Goal: Task Accomplishment & Management: Complete application form

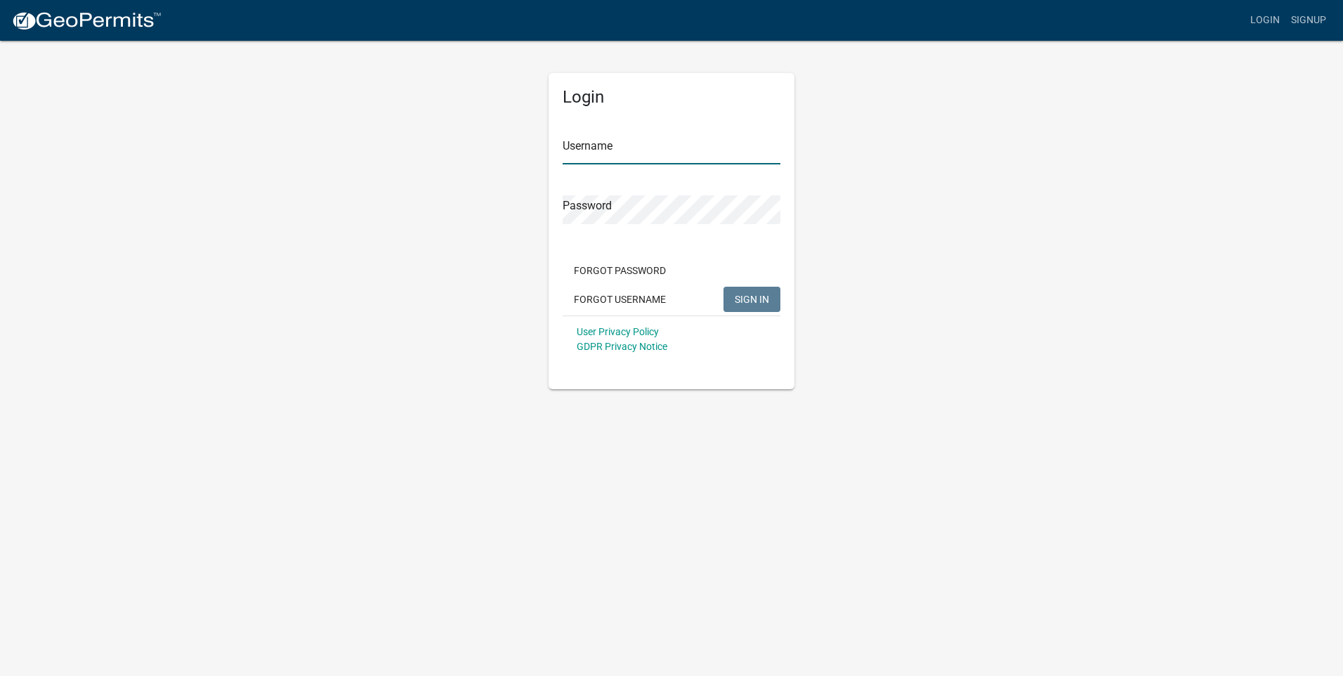
type input "[PERSON_NAME]"
click at [763, 301] on span "SIGN IN" at bounding box center [752, 298] width 34 height 11
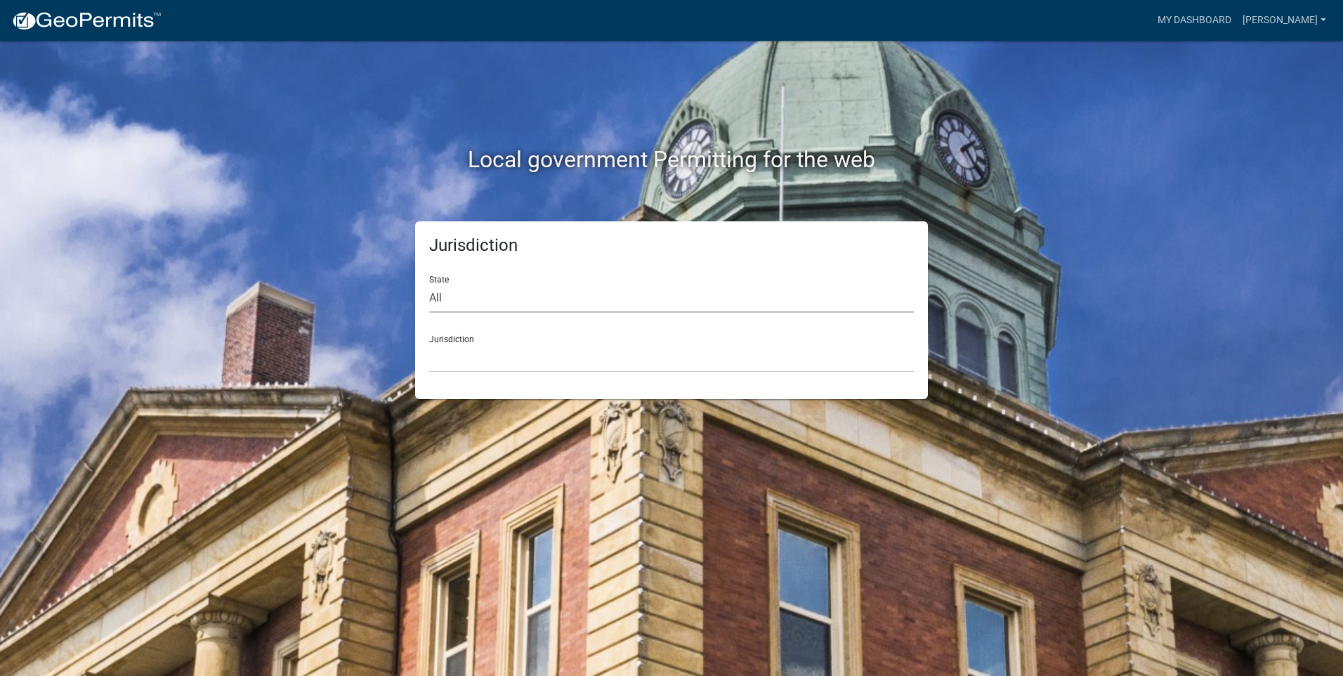
click at [448, 303] on select "All [US_STATE] [US_STATE] [US_STATE] [US_STATE] [US_STATE] [US_STATE] [US_STATE…" at bounding box center [671, 298] width 485 height 29
select select "[US_STATE]"
click at [429, 284] on select "All [US_STATE] [US_STATE] [US_STATE] [US_STATE] [US_STATE] [US_STATE] [US_STATE…" at bounding box center [671, 298] width 485 height 29
click at [443, 355] on select "[GEOGRAPHIC_DATA], [US_STATE] [GEOGRAPHIC_DATA], [US_STATE]" at bounding box center [671, 357] width 485 height 29
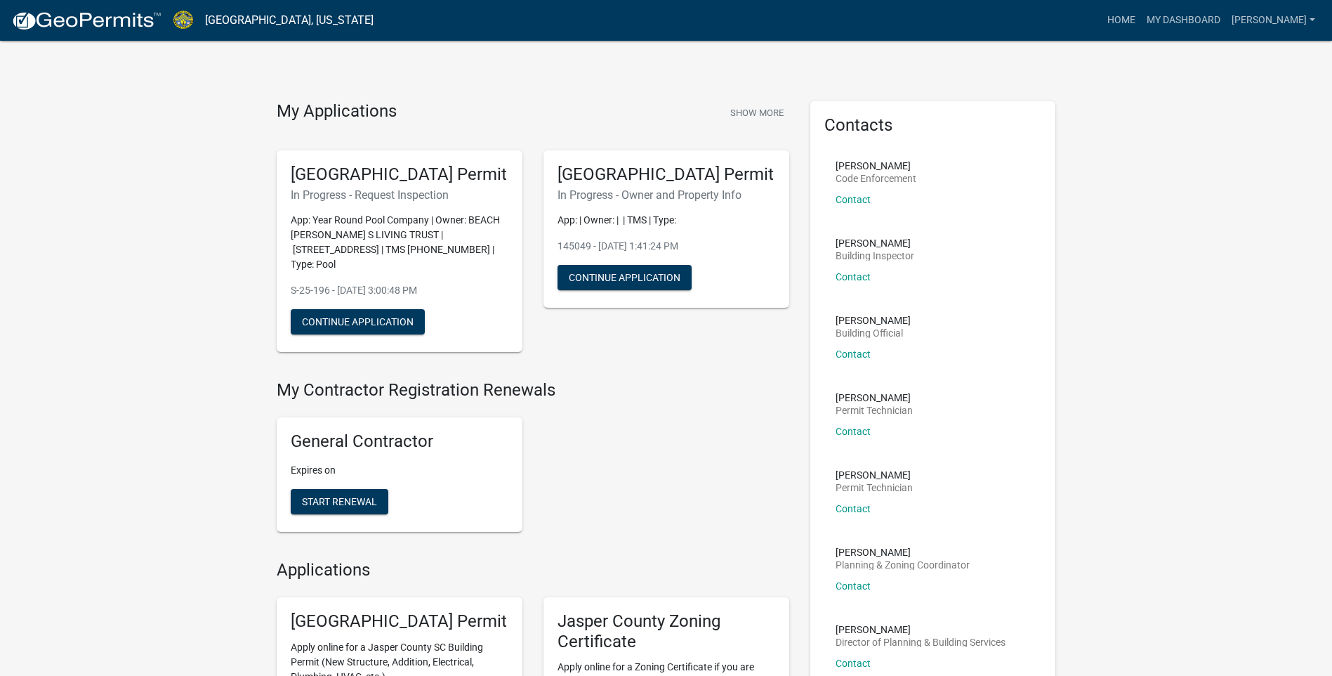
click at [248, 386] on div "My Applications Show More [GEOGRAPHIC_DATA] Permit In Progress - Request Inspec…" at bounding box center [666, 556] width 1332 height 1113
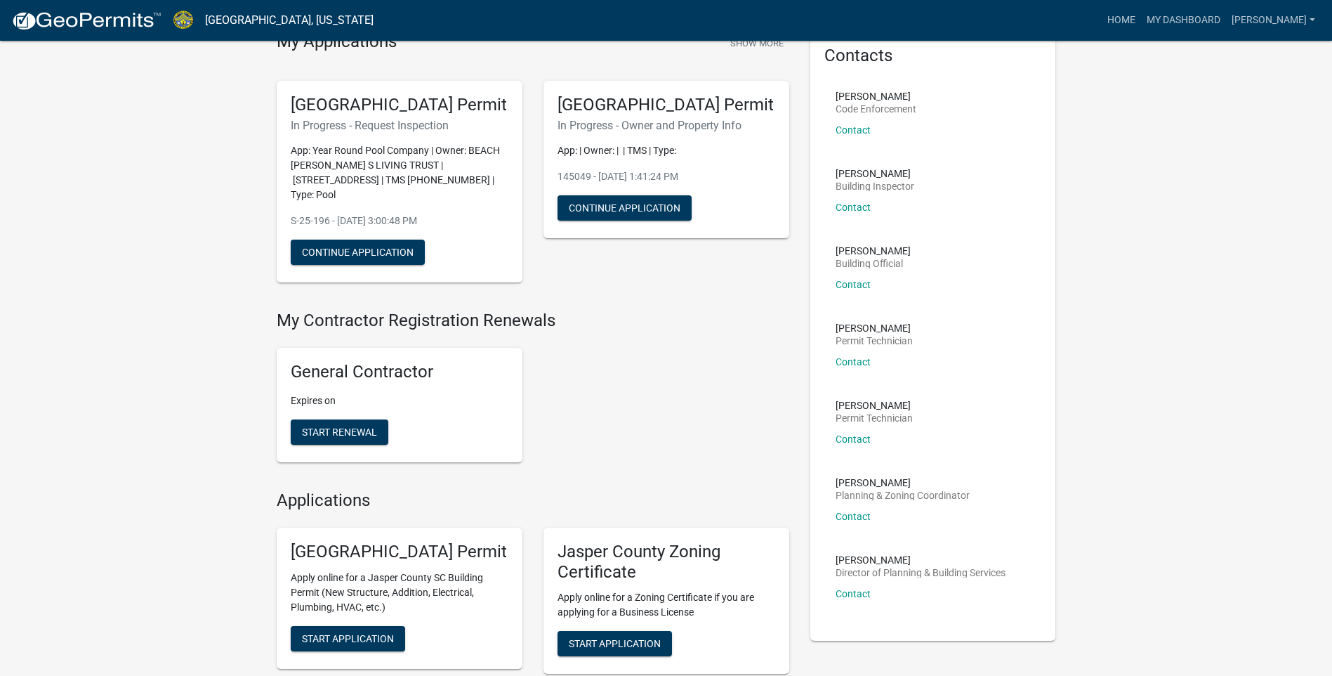
scroll to position [70, 0]
click at [390, 258] on button "Continue Application" at bounding box center [358, 251] width 134 height 25
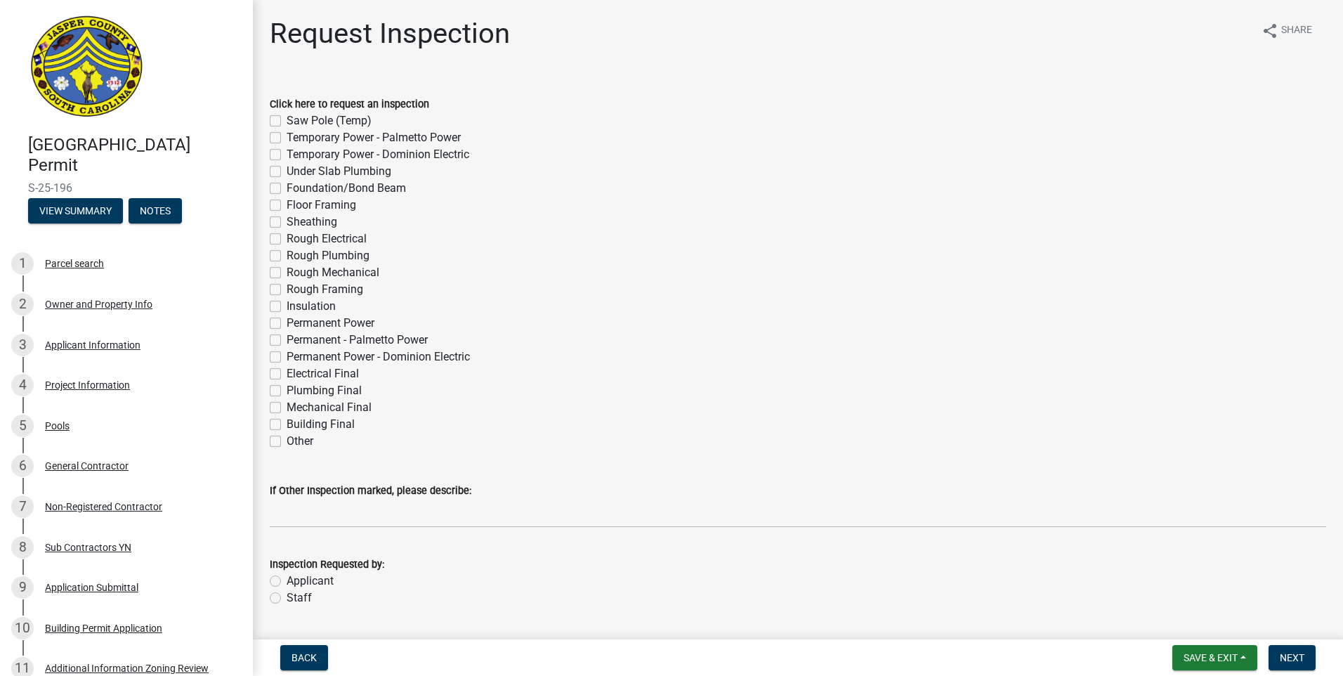
click at [698, 280] on div "Rough Mechanical" at bounding box center [798, 272] width 1056 height 17
click at [302, 426] on label "Building Final" at bounding box center [321, 424] width 68 height 17
click at [296, 425] on input "Building Final" at bounding box center [291, 420] width 9 height 9
checkbox input "true"
checkbox input "false"
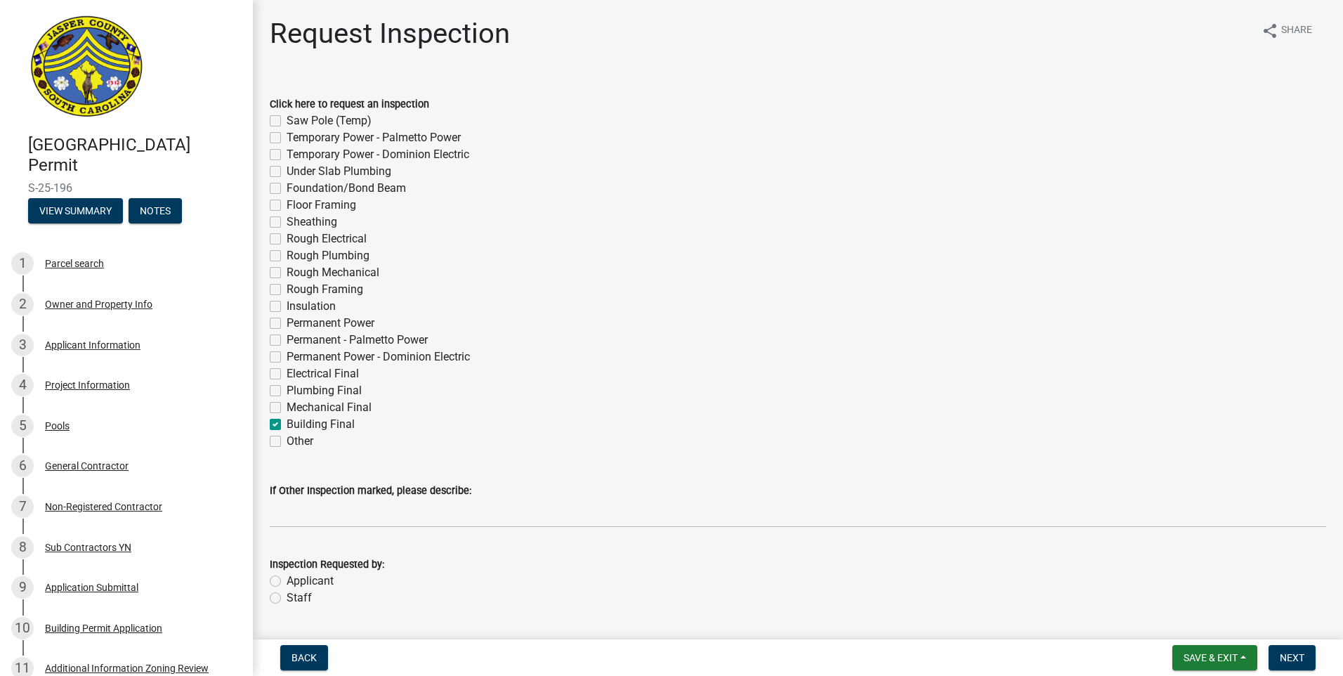
checkbox input "false"
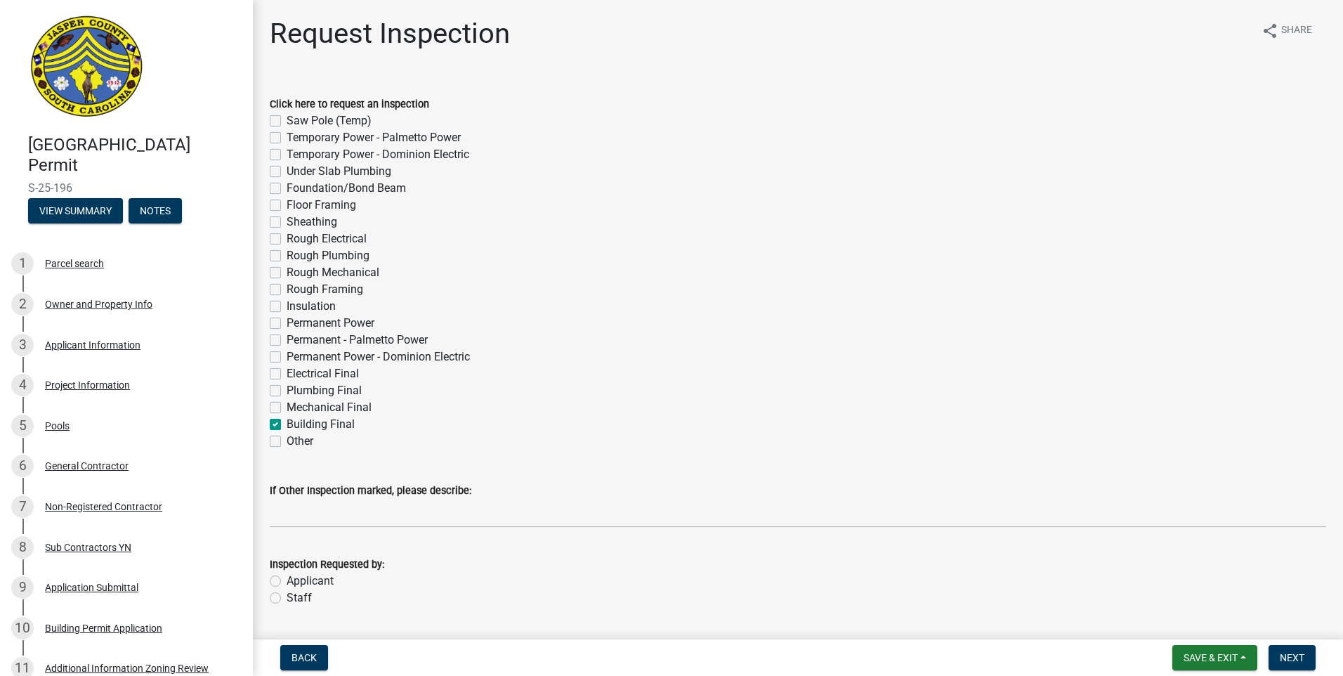
checkbox input "false"
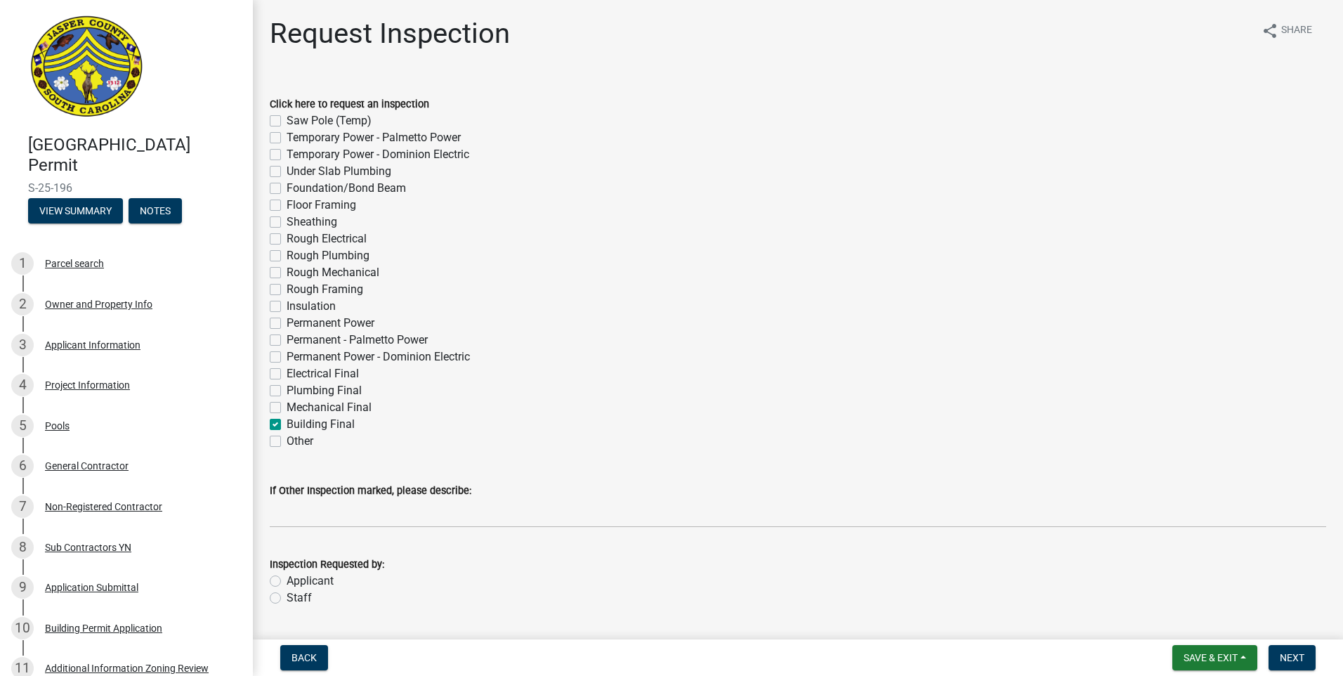
checkbox input "false"
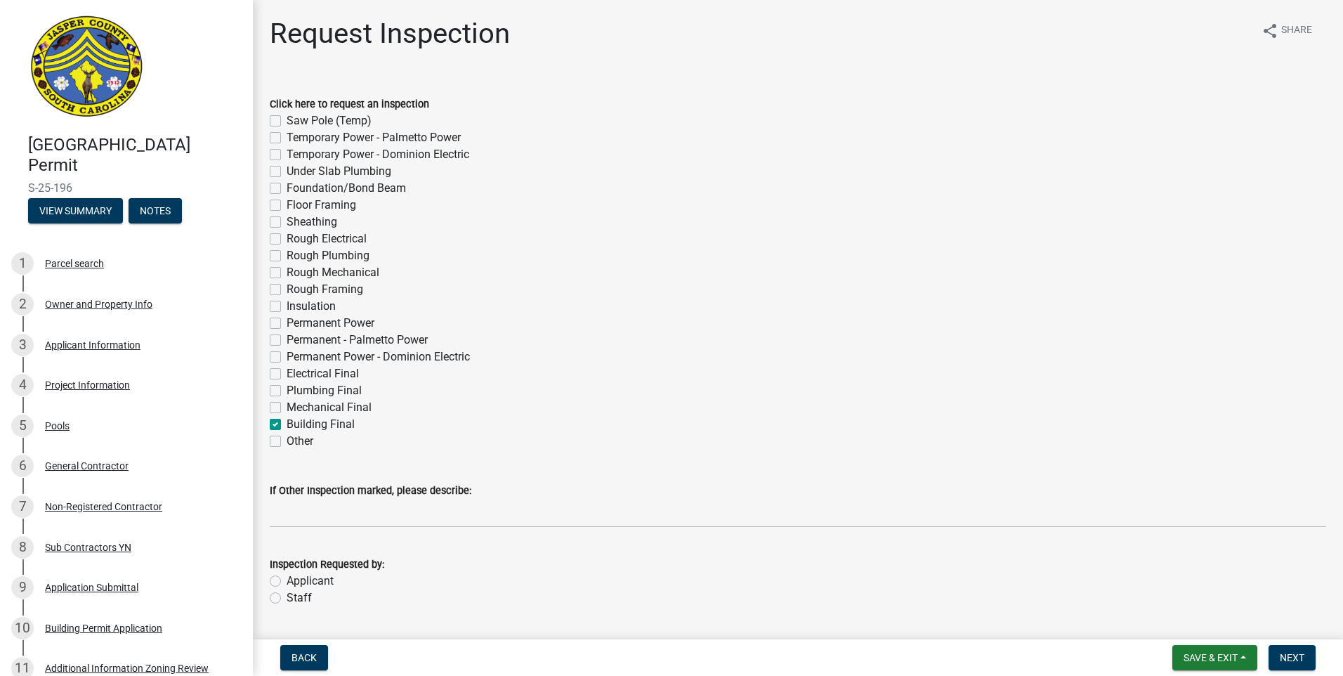
checkbox input "false"
checkbox input "true"
checkbox input "false"
click at [331, 579] on label "Applicant" at bounding box center [310, 580] width 47 height 17
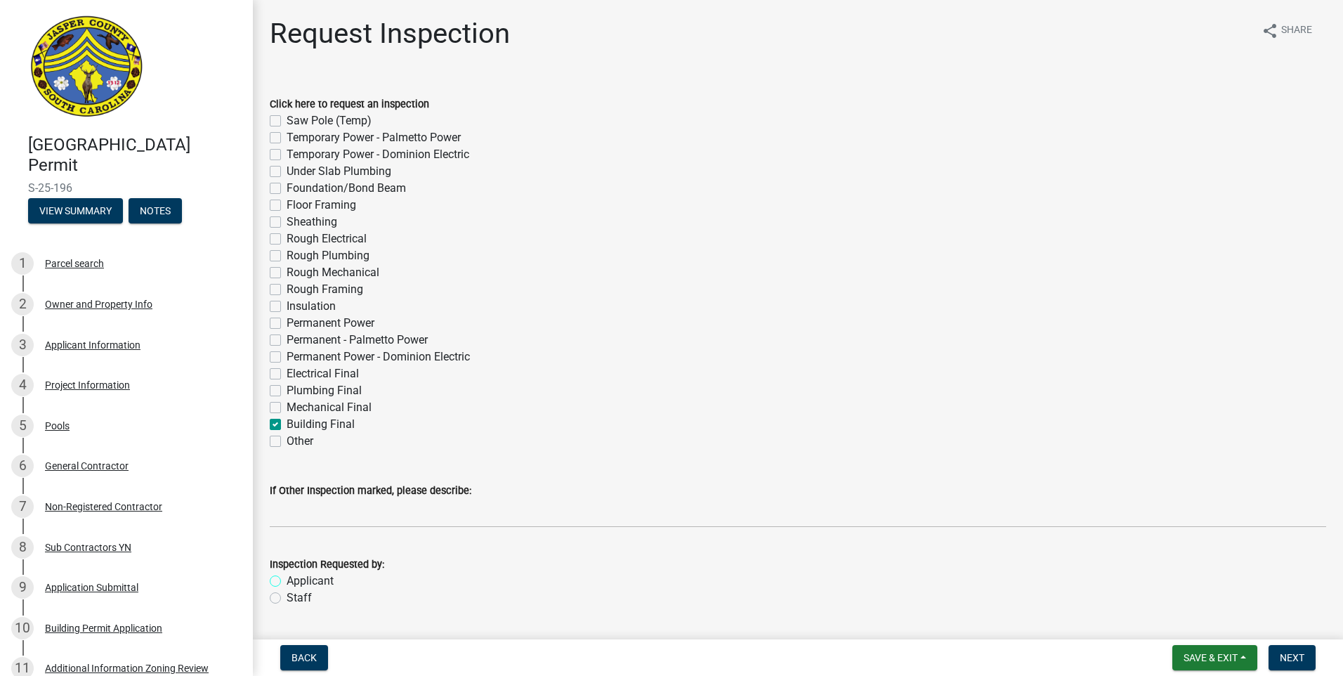
click at [296, 579] on input "Applicant" at bounding box center [291, 576] width 9 height 9
radio input "true"
click at [1294, 655] on span "Next" at bounding box center [1292, 657] width 25 height 11
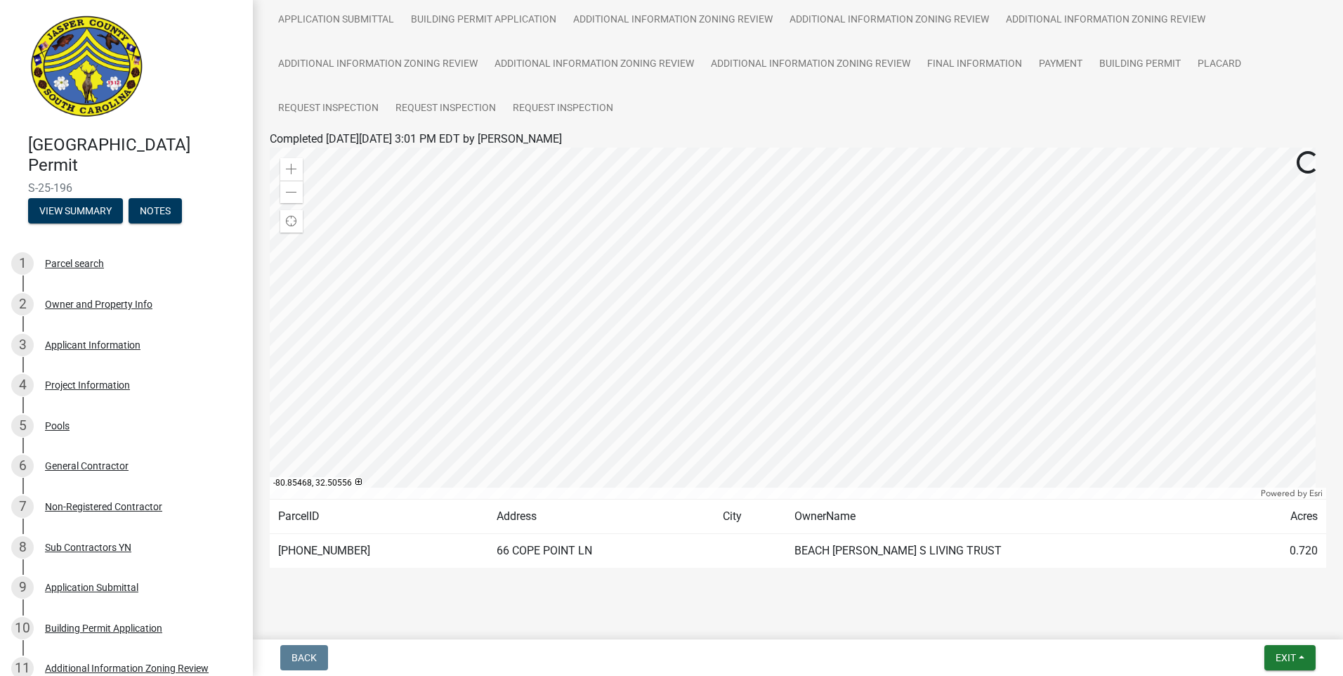
scroll to position [170, 0]
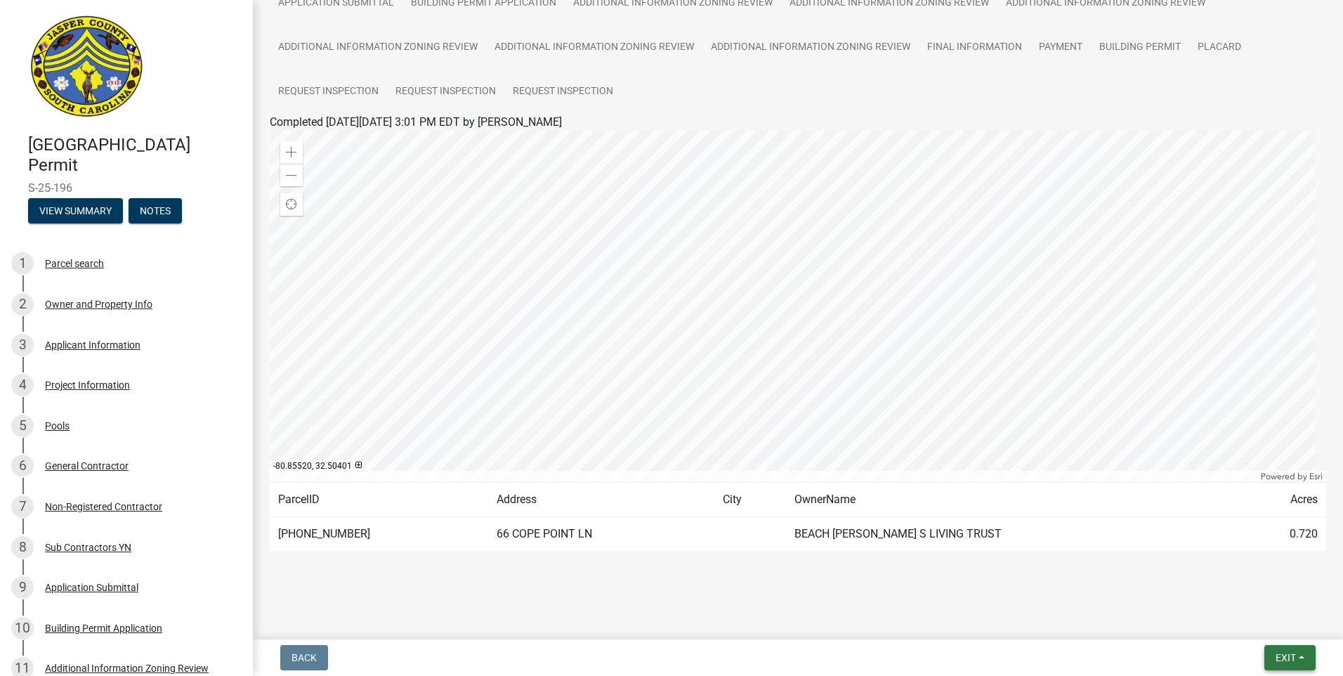
click at [1293, 653] on span "Exit" at bounding box center [1285, 657] width 20 height 11
